Goal: Check status: Check status

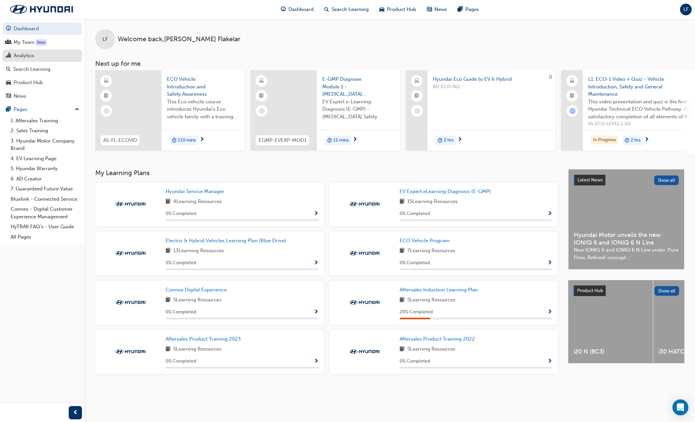
click at [31, 55] on div "Analytics" at bounding box center [24, 56] width 21 height 8
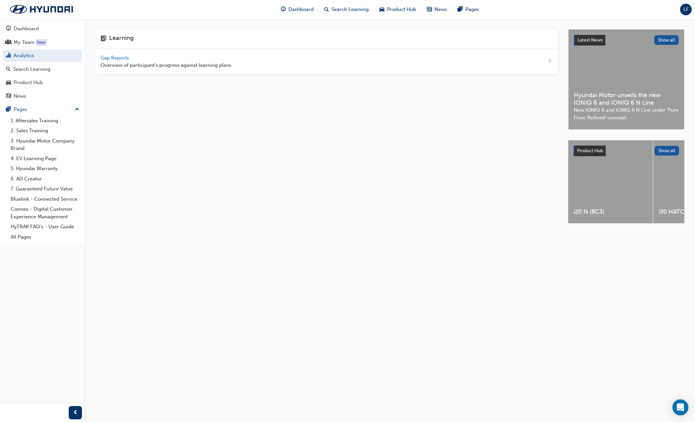
click at [112, 62] on span "Overview of participant's progress against learning plans." at bounding box center [167, 65] width 132 height 8
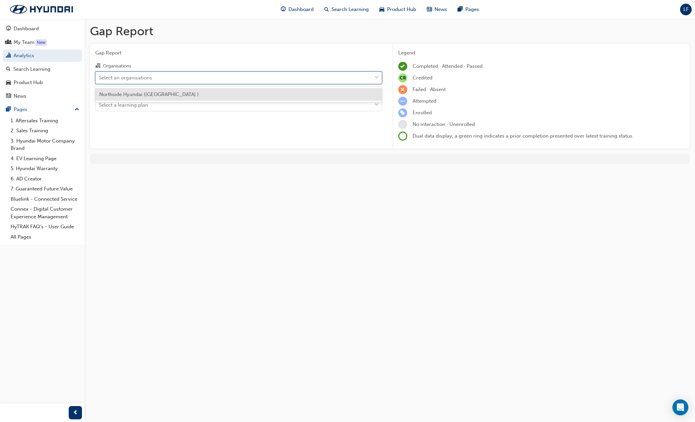
click at [145, 80] on div "Select an organisations" at bounding box center [125, 78] width 53 height 8
click at [100, 80] on input "Organisations option Northside Hyundai (Nundah ) focused, 1 of 1. 1 result avai…" at bounding box center [99, 77] width 1 height 6
click at [151, 93] on span "Northside Hyundai ([GEOGRAPHIC_DATA] )" at bounding box center [149, 94] width 100 height 6
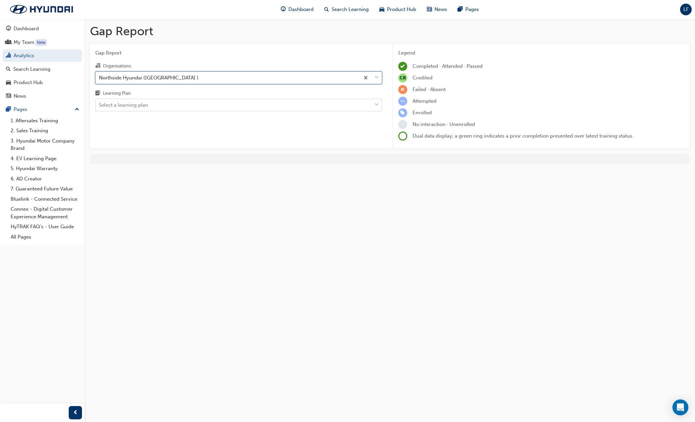
click at [150, 105] on div "Select a learning plan" at bounding box center [234, 105] width 276 height 12
click at [100, 105] on input "Learning Plan Select a learning plan" at bounding box center [99, 105] width 1 height 6
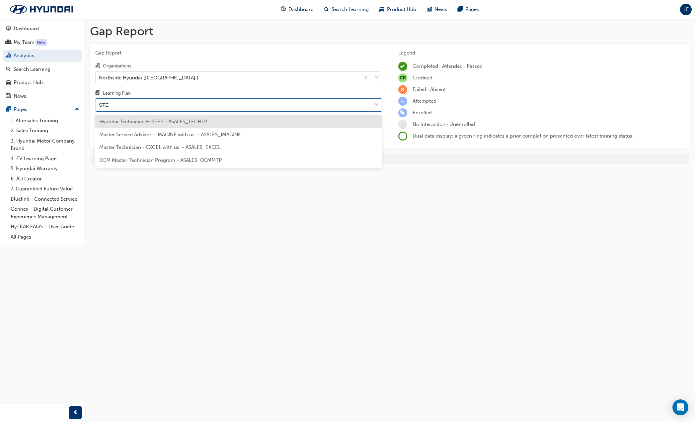
type input "STEP"
click at [149, 124] on span "Hyundai Technician H-STEP - ASALES_TECHLP" at bounding box center [153, 122] width 108 height 6
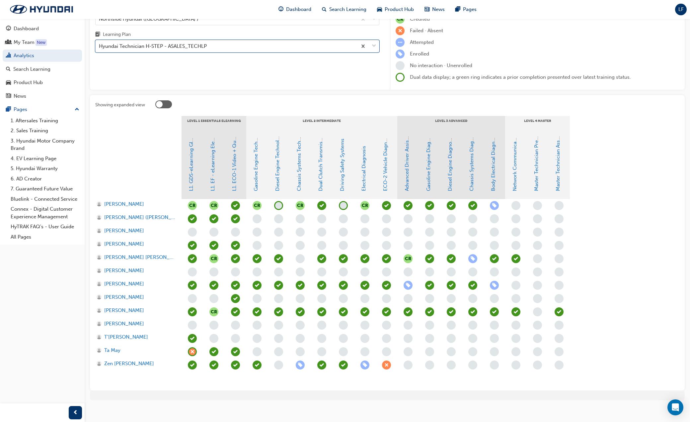
scroll to position [64, 0]
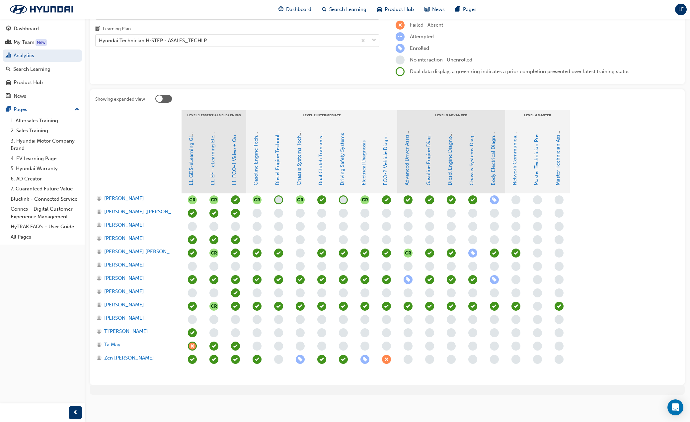
click at [299, 151] on link "Chassis Systems Technology" at bounding box center [299, 152] width 6 height 66
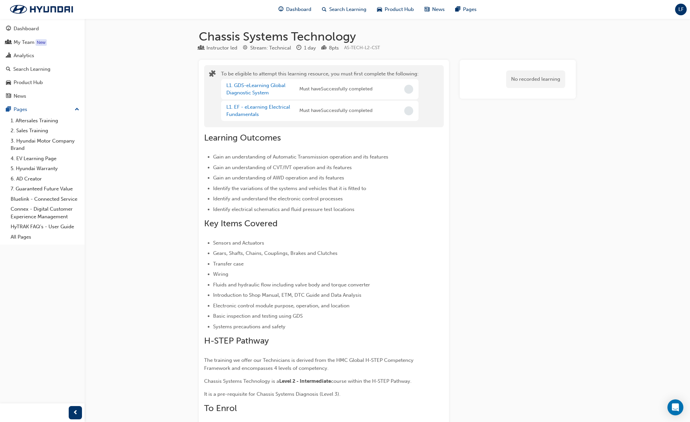
scroll to position [64, 0]
